Goal: Information Seeking & Learning: Learn about a topic

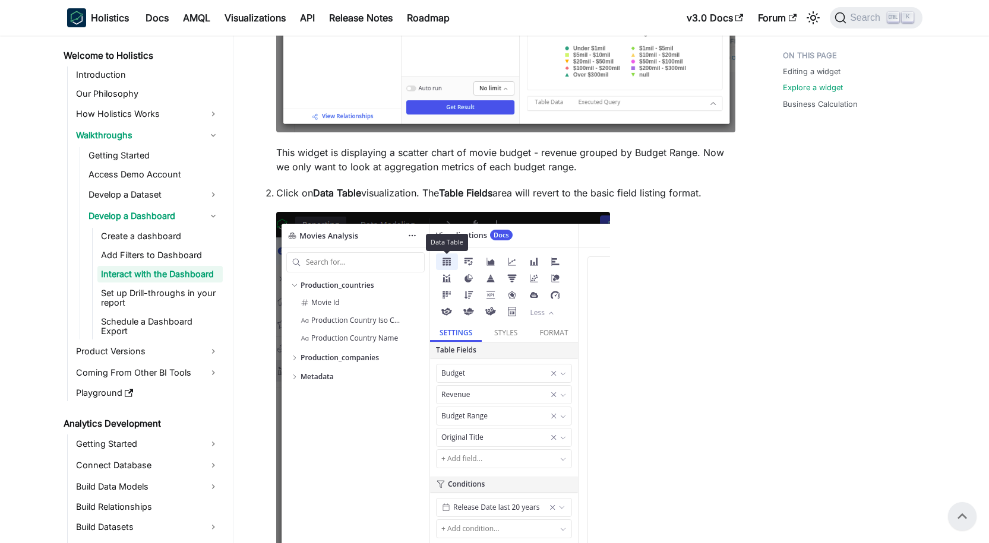
scroll to position [2195, 0]
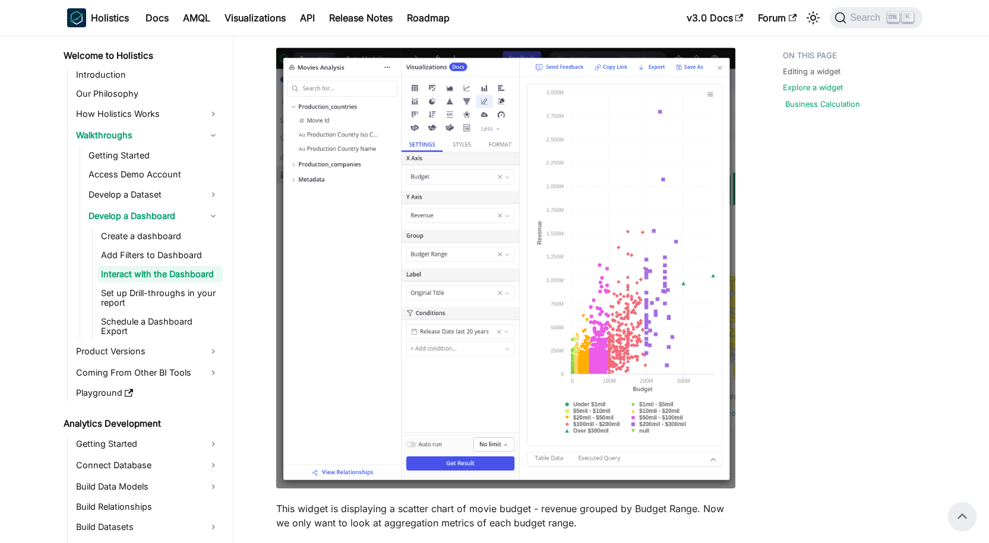
click at [805, 108] on link "Business Calculation" at bounding box center [822, 104] width 75 height 11
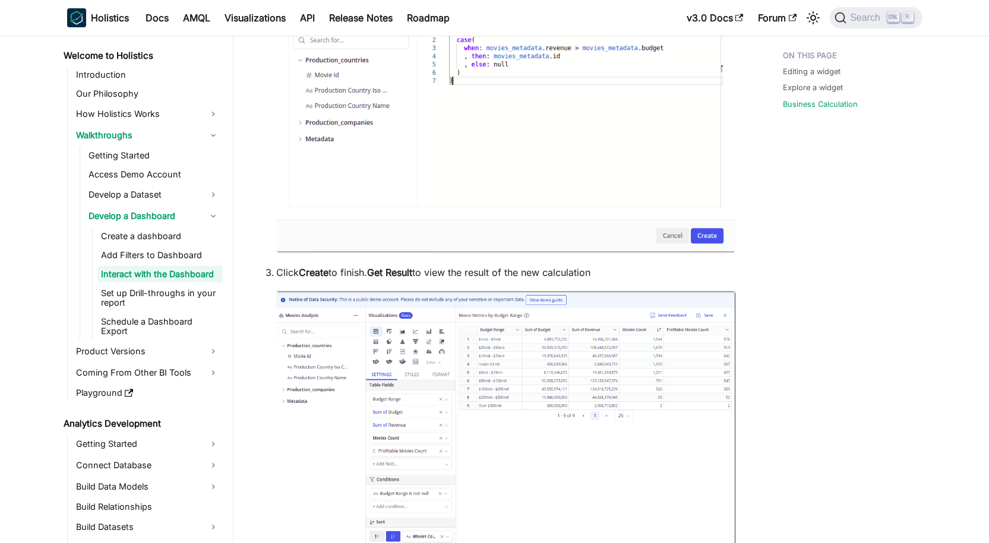
scroll to position [6530, 0]
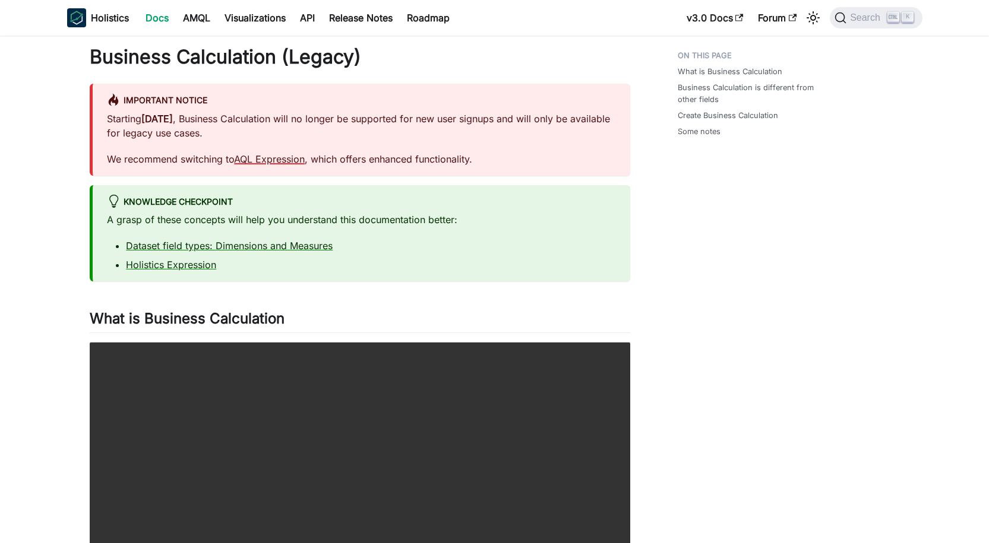
click at [268, 153] on link "AQL Expression" at bounding box center [269, 159] width 71 height 12
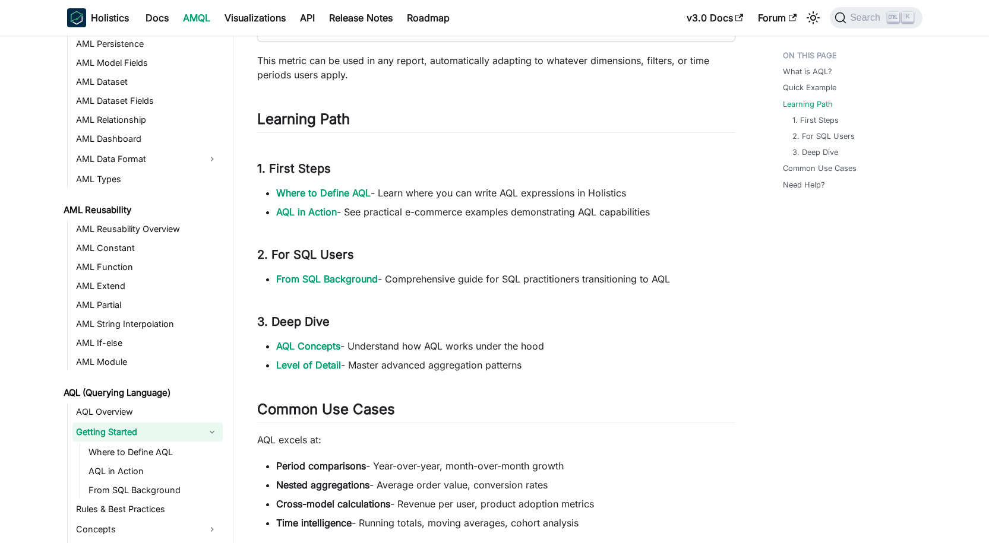
scroll to position [475, 0]
click at [333, 273] on link "From SQL Background" at bounding box center [327, 278] width 102 height 12
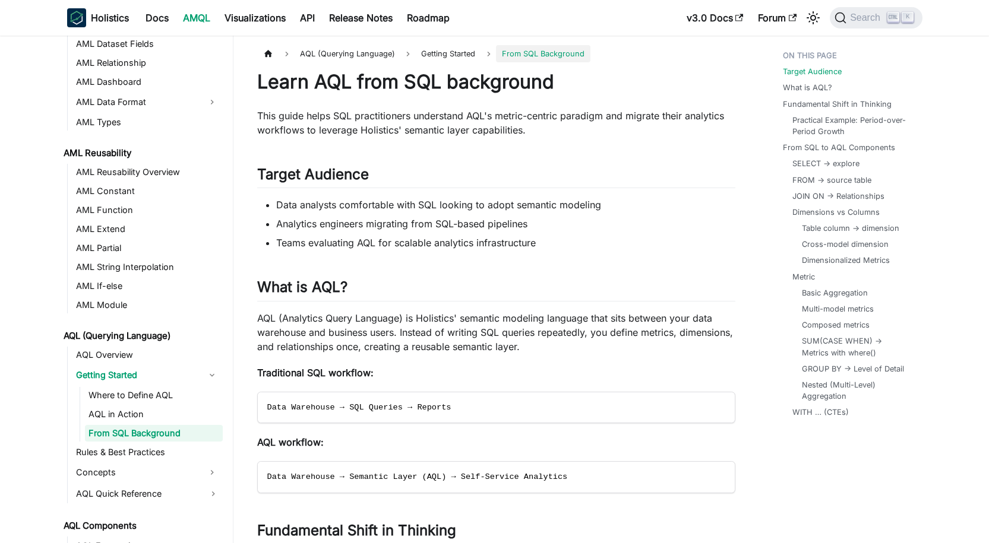
scroll to position [119, 0]
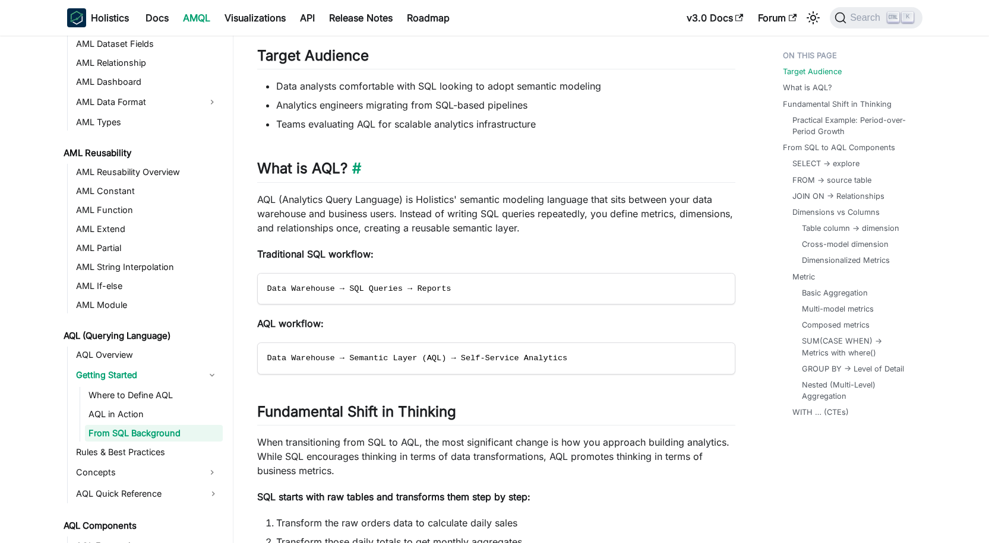
drag, startPoint x: 419, startPoint y: 221, endPoint x: 423, endPoint y: 160, distance: 61.3
click at [423, 160] on h2 "What is AQL? ​" at bounding box center [496, 171] width 478 height 23
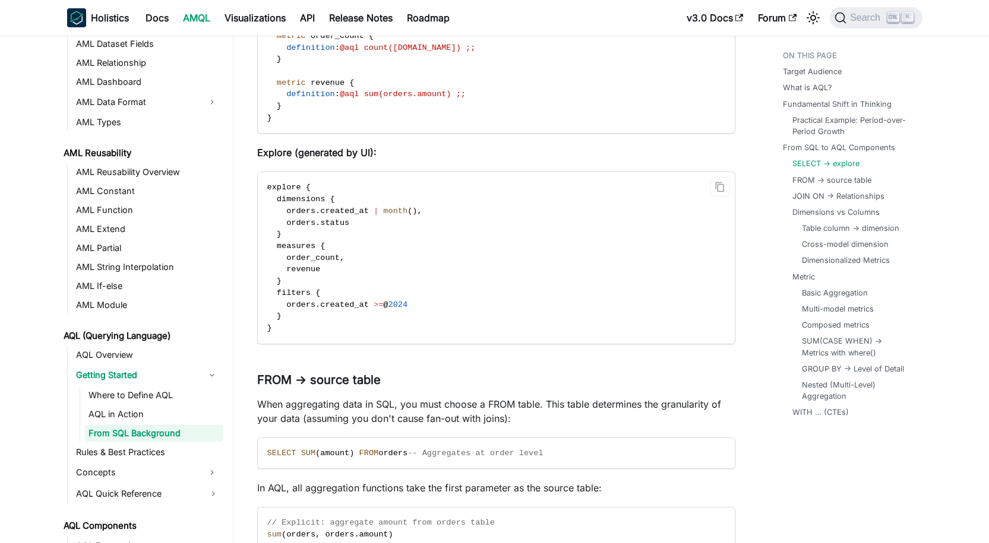
scroll to position [2138, 0]
